Goal: Information Seeking & Learning: Check status

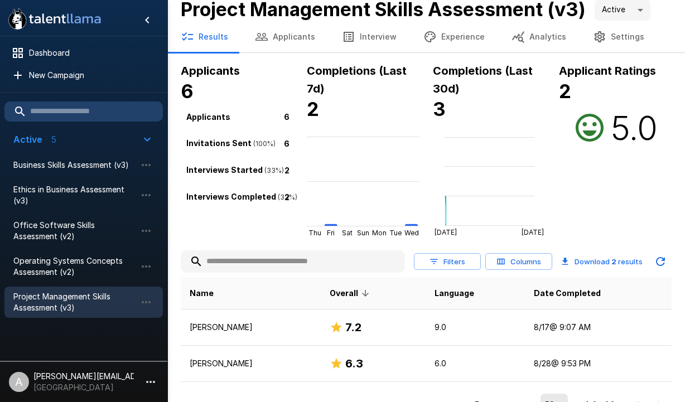
scroll to position [12, 0]
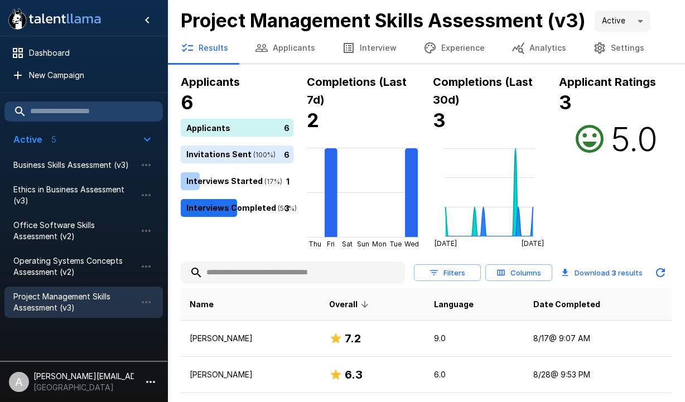
scroll to position [65, 0]
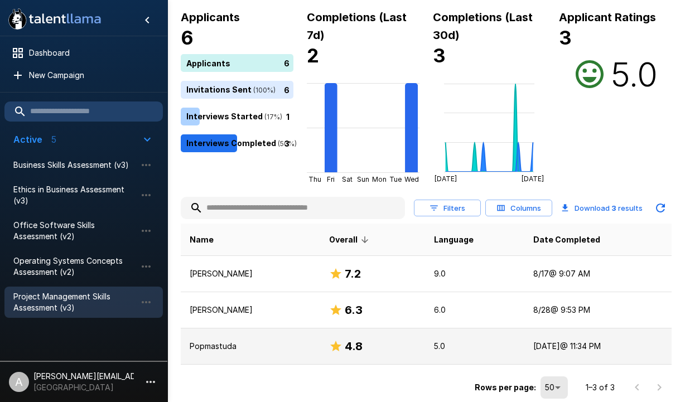
click at [223, 350] on p "Popmastuda" at bounding box center [251, 346] width 122 height 11
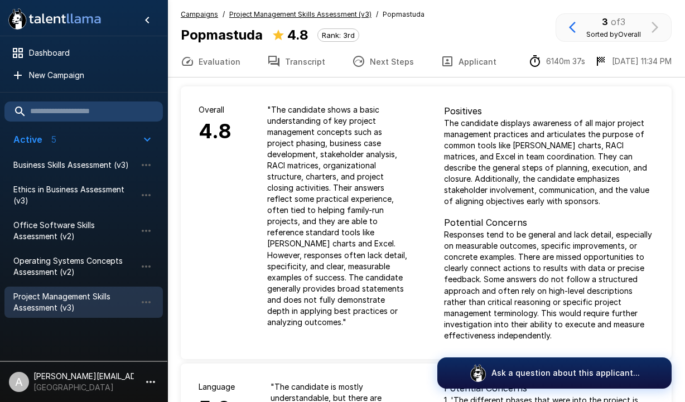
scroll to position [6, 0]
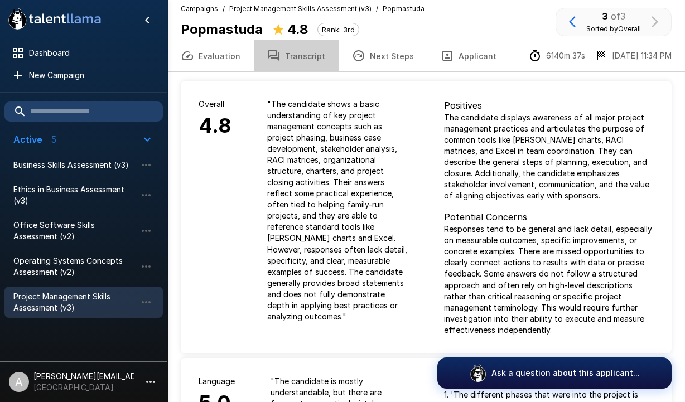
click at [300, 61] on button "Transcript" at bounding box center [296, 55] width 85 height 31
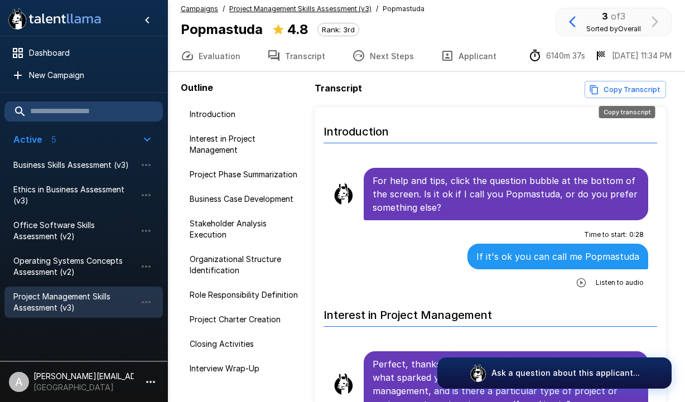
click at [652, 93] on button "Copy Transcript" at bounding box center [625, 89] width 81 height 17
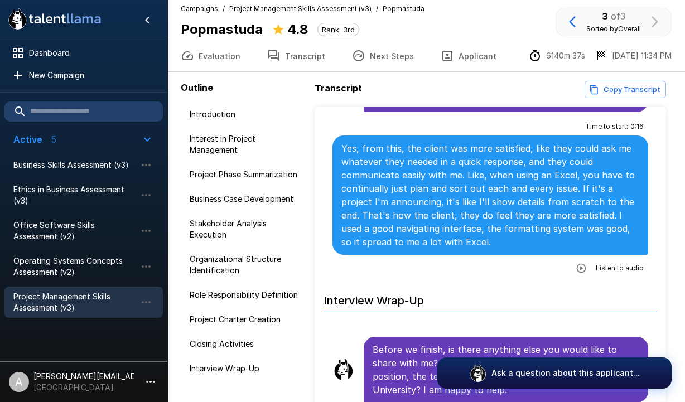
scroll to position [62, 0]
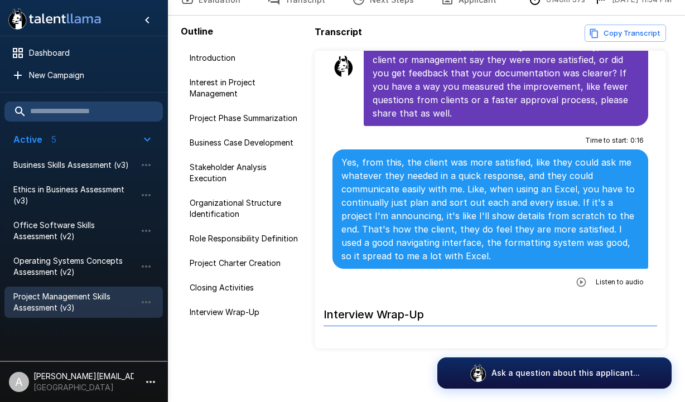
scroll to position [5510, 0]
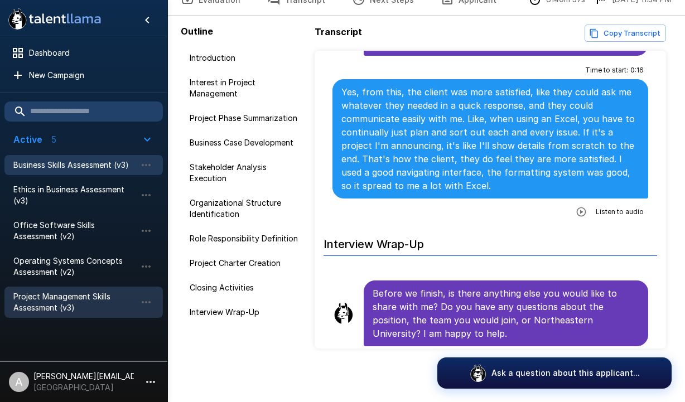
click at [70, 167] on span "Business Skills Assessment (v3)" at bounding box center [74, 165] width 123 height 11
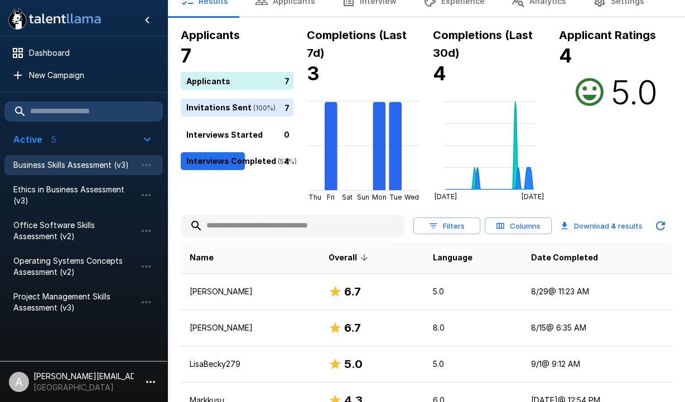
scroll to position [102, 0]
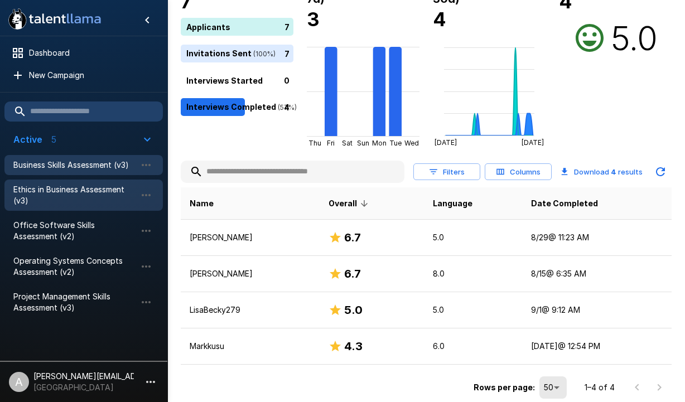
click at [45, 188] on span "Ethics in Business Assessment (v3)" at bounding box center [74, 195] width 123 height 22
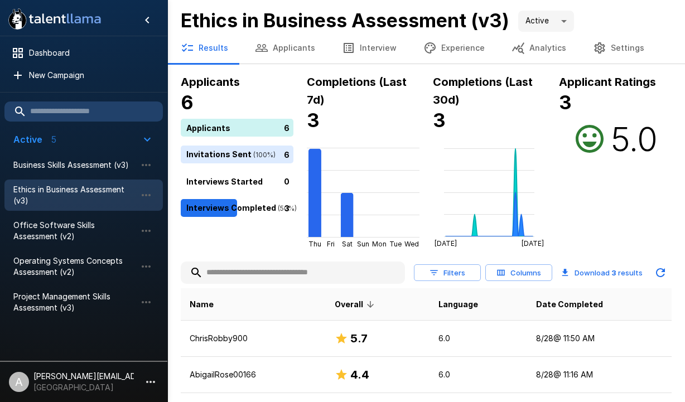
scroll to position [65, 0]
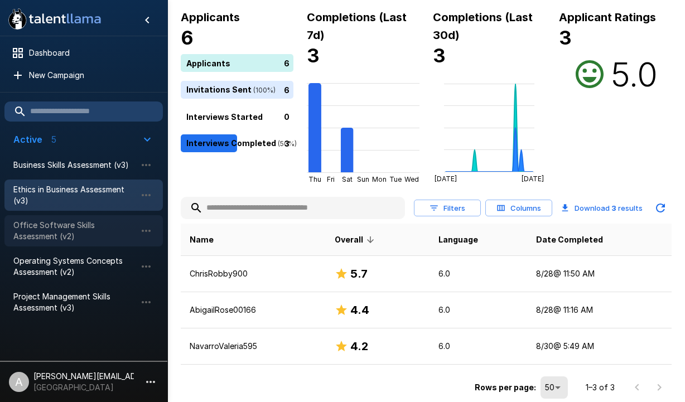
drag, startPoint x: 58, startPoint y: 225, endPoint x: 70, endPoint y: 227, distance: 12.4
click at [59, 225] on span "Office Software Skills Assessment (v2)" at bounding box center [74, 231] width 123 height 22
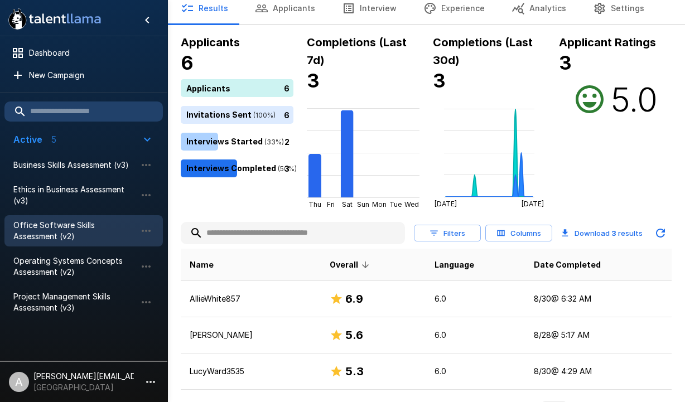
scroll to position [65, 0]
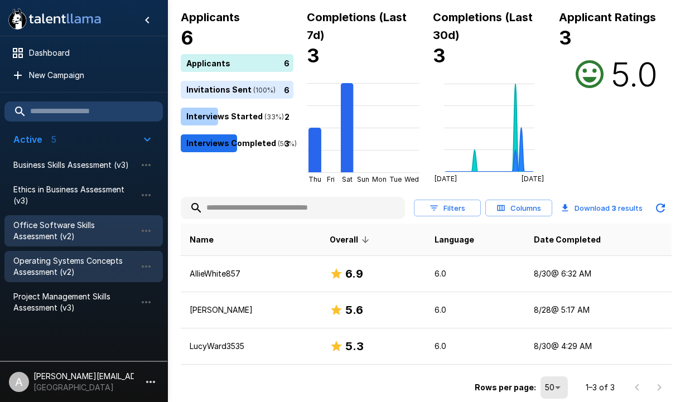
click at [49, 264] on span "Operating Systems Concepts Assessment (v2)" at bounding box center [74, 267] width 123 height 22
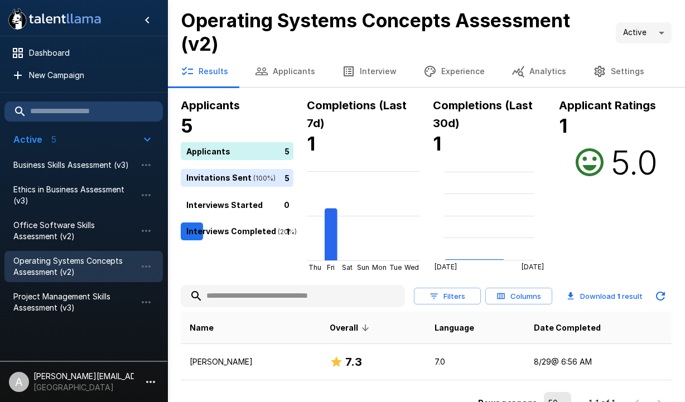
scroll to position [16, 0]
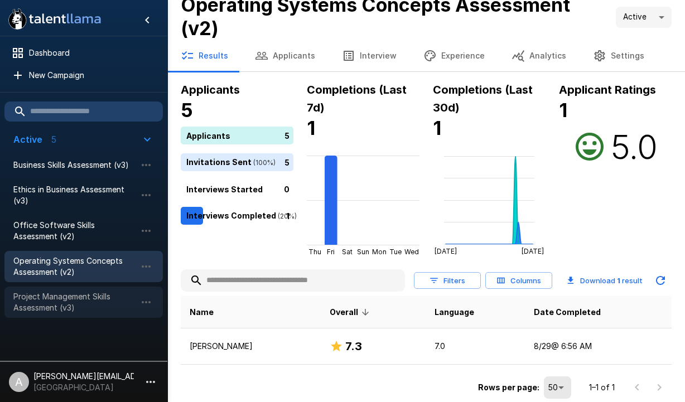
click at [80, 301] on span "Project Management Skills Assessment (v3)" at bounding box center [74, 302] width 123 height 22
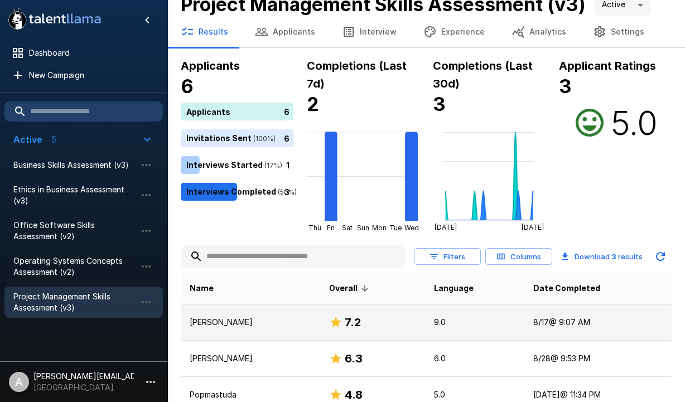
scroll to position [65, 0]
